Goal: Use online tool/utility: Utilize a website feature to perform a specific function

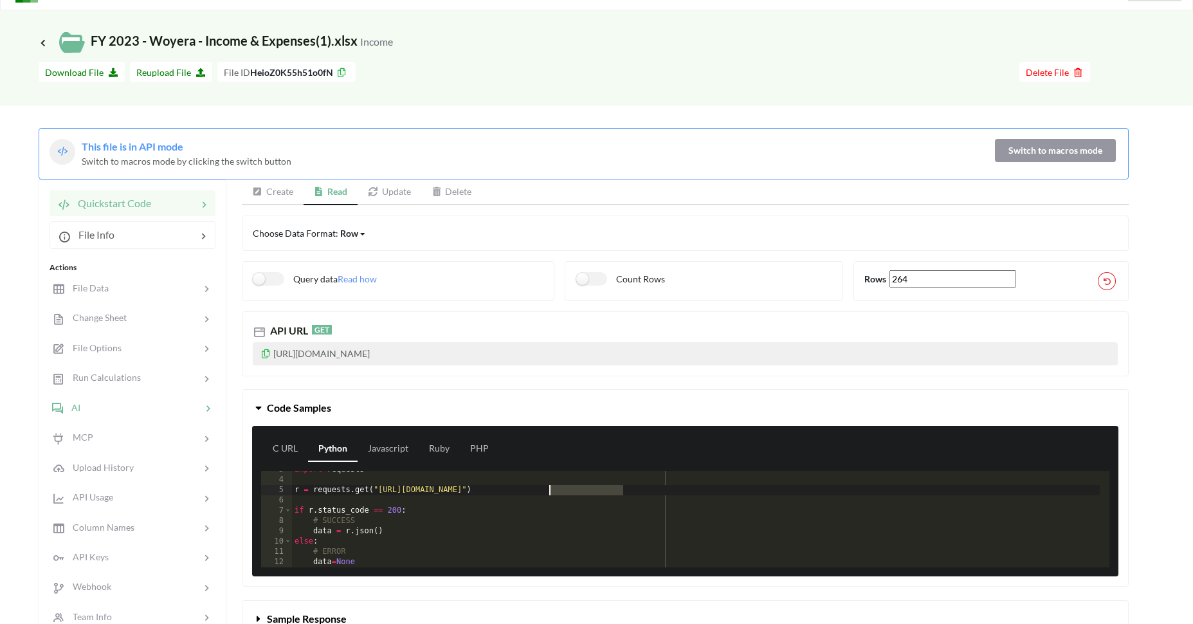
scroll to position [123, 0]
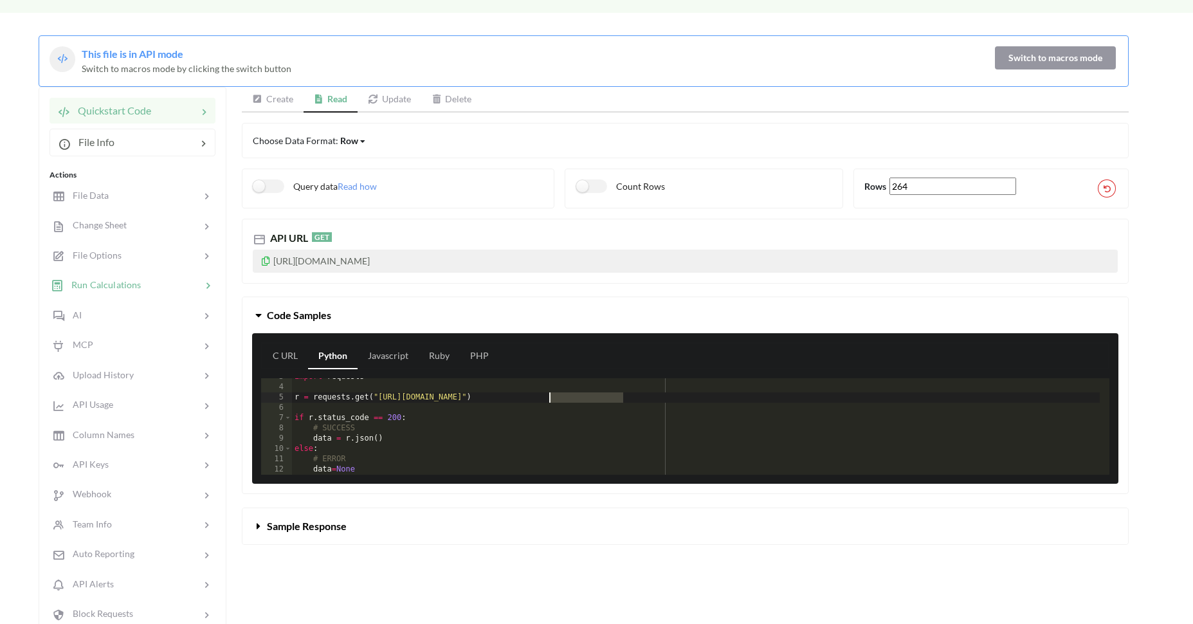
click at [131, 293] on div "Run Calculations" at bounding box center [132, 285] width 169 height 30
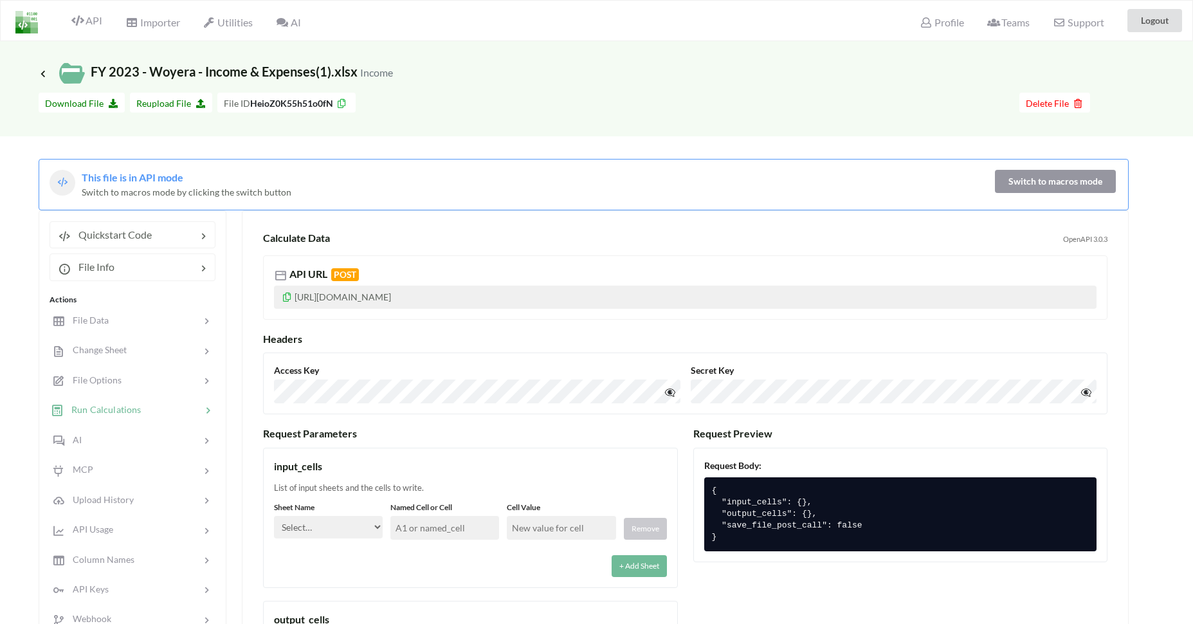
scroll to position [175, 0]
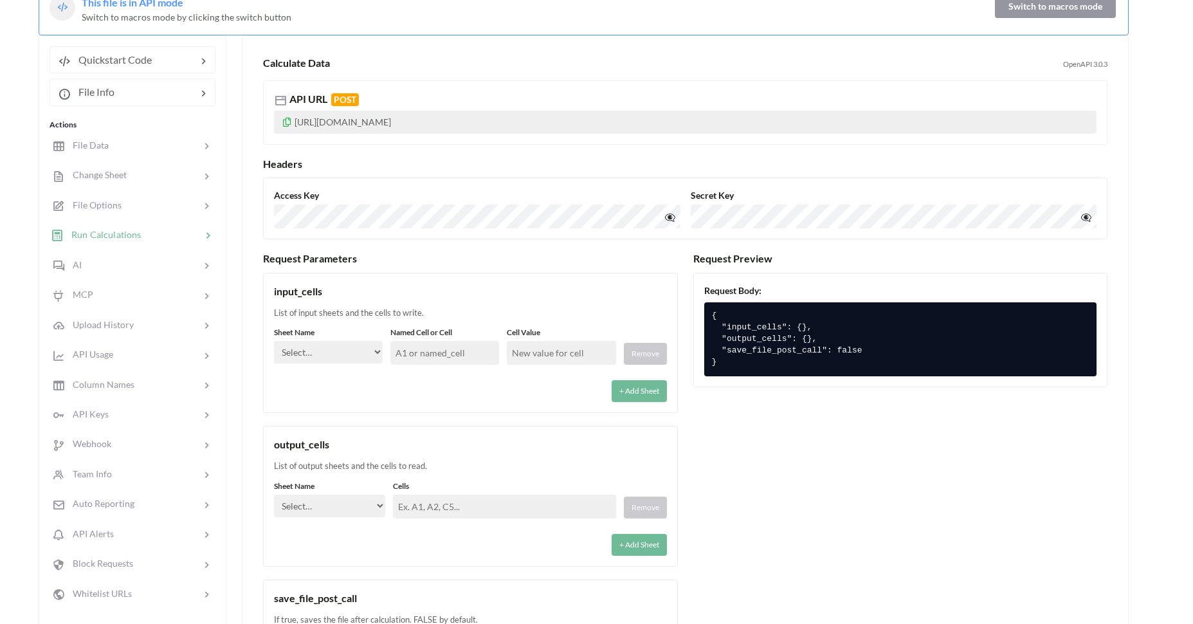
click at [341, 340] on div "Sheet Name Select… Income Expenses" at bounding box center [328, 346] width 109 height 38
select select "Income"
click option "Income" at bounding box center [0, 0] width 0 height 0
click at [480, 354] on input "text" at bounding box center [444, 353] width 109 height 24
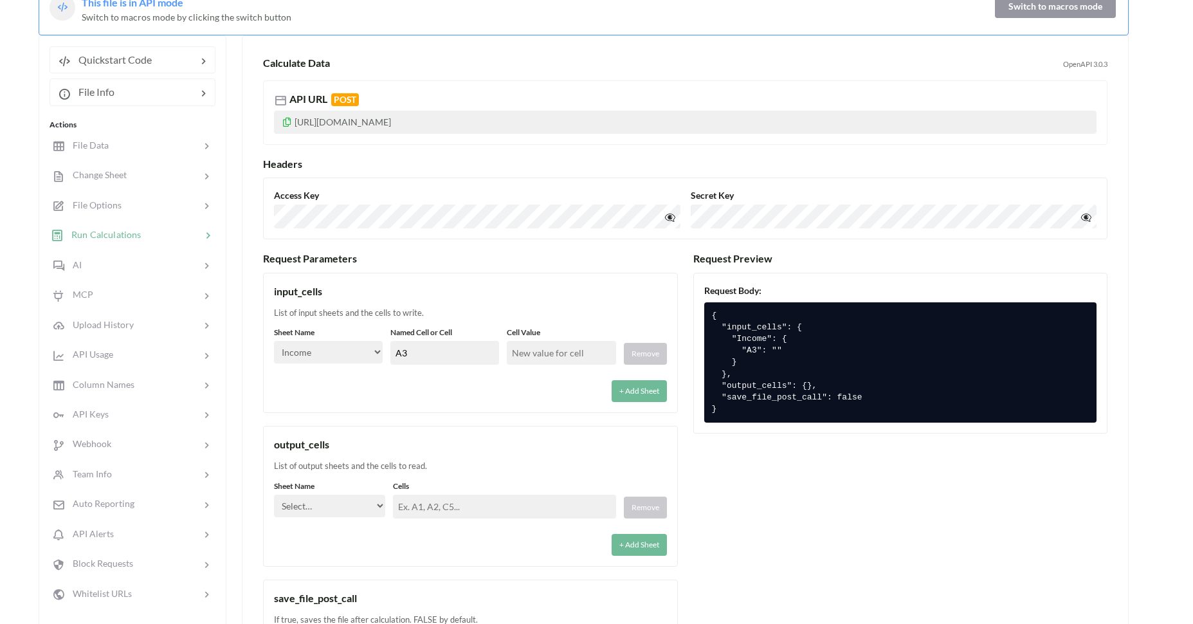
type input "A3"
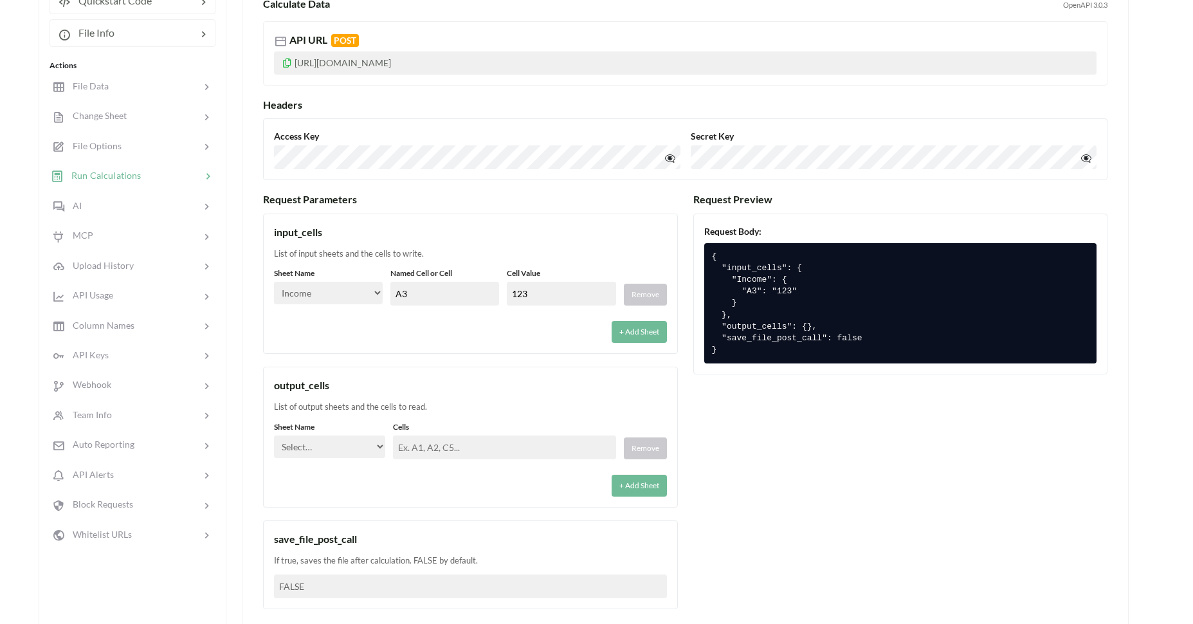
scroll to position [278, 0]
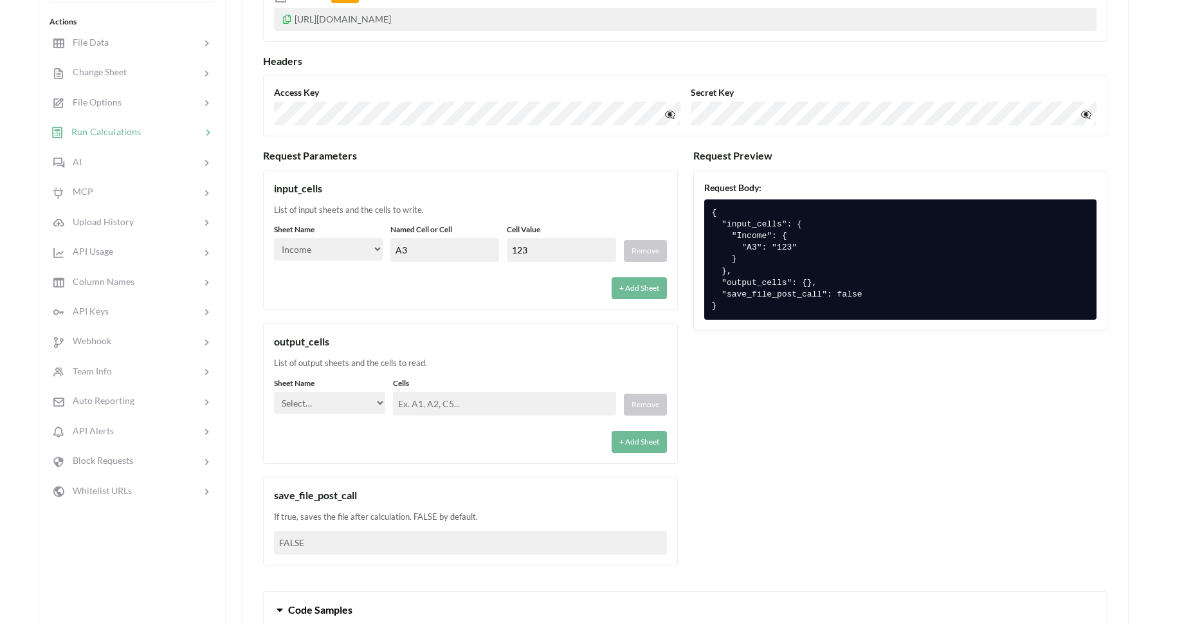
type input "123"
select select "Expenses"
click option "Expenses" at bounding box center [0, 0] width 0 height 0
click at [431, 404] on input "text" at bounding box center [504, 404] width 222 height 24
type input "C"
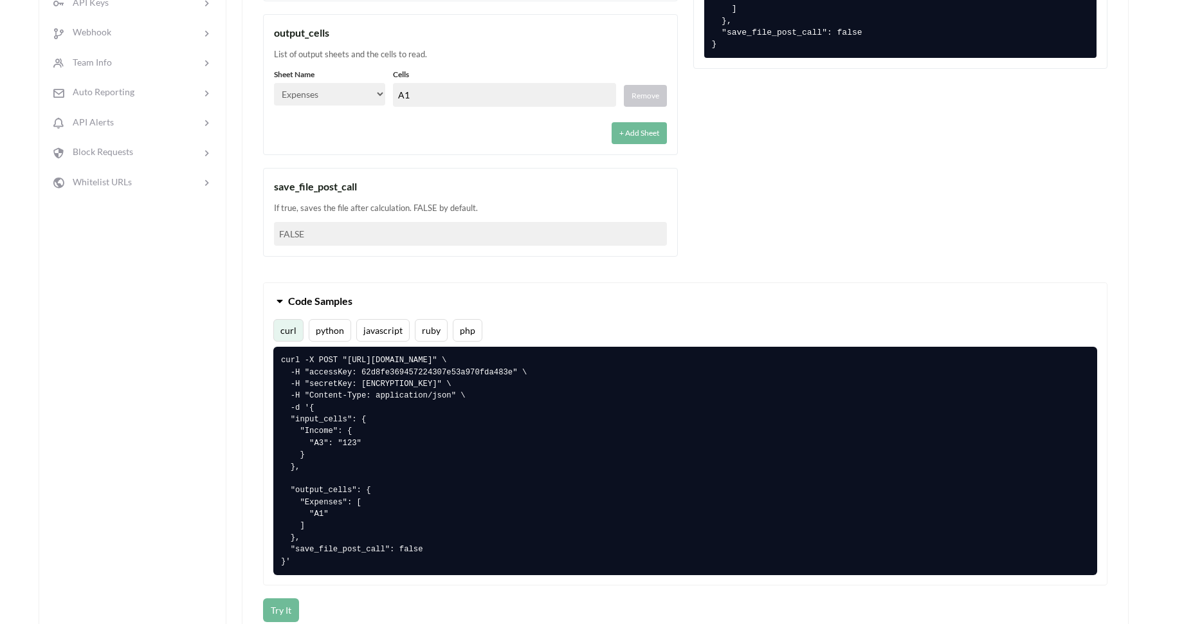
scroll to position [761, 0]
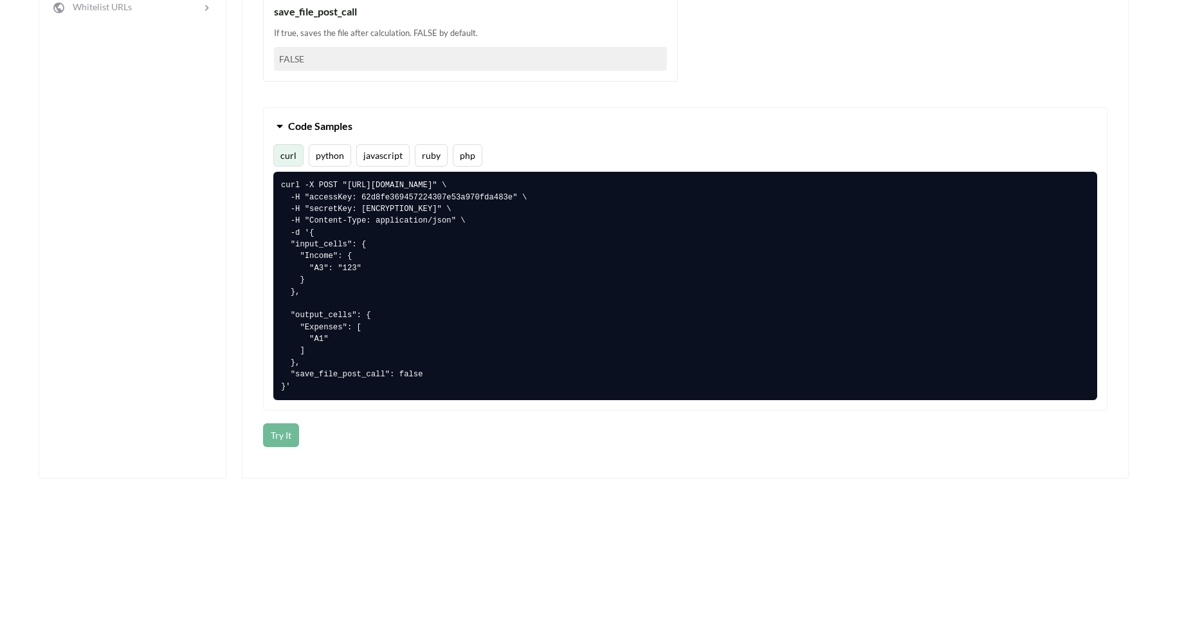
type input "A1"
click at [279, 437] on button "Try It" at bounding box center [281, 435] width 36 height 24
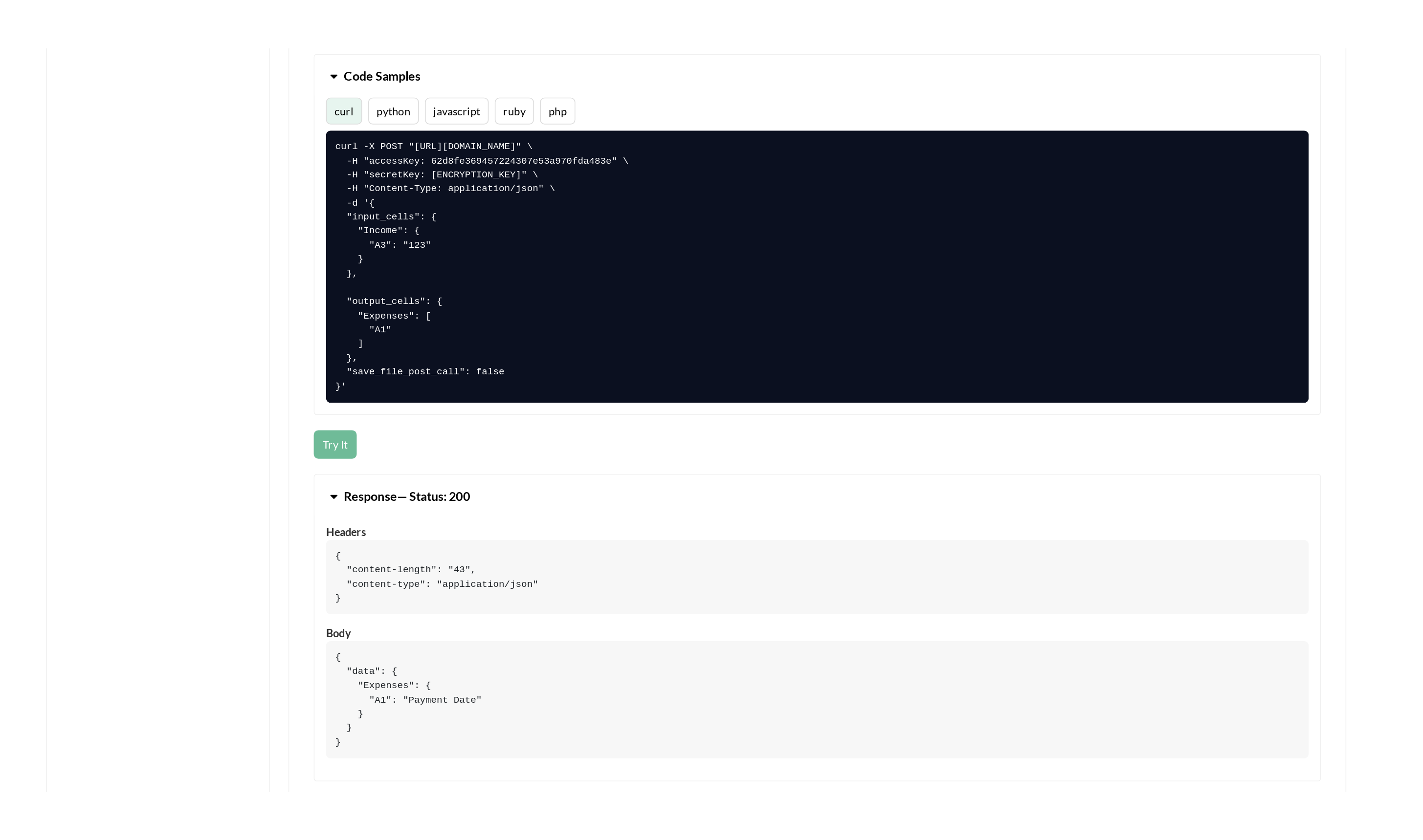
scroll to position [664, 0]
